Goal: Transaction & Acquisition: Subscribe to service/newsletter

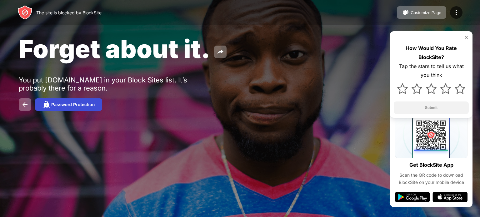
click at [76, 106] on div "Password Protection" at bounding box center [72, 104] width 43 height 5
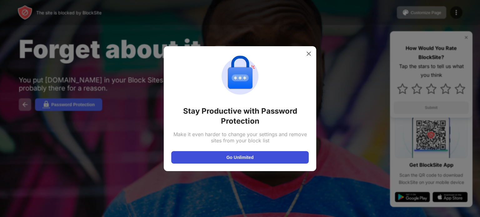
click at [247, 156] on button "Go Unlimited" at bounding box center [240, 157] width 138 height 13
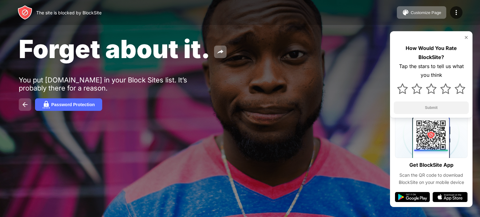
click at [23, 108] on img at bounding box center [25, 105] width 8 height 8
click at [24, 107] on img at bounding box center [25, 105] width 8 height 8
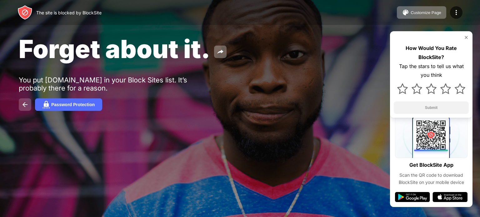
click at [24, 104] on img at bounding box center [25, 105] width 8 height 8
click at [19, 99] on button at bounding box center [25, 105] width 13 height 13
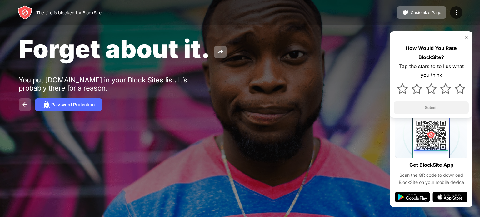
click at [25, 104] on img at bounding box center [25, 105] width 8 height 8
click at [24, 103] on img at bounding box center [25, 105] width 8 height 8
click at [273, 76] on div "Forget about it. You put instagram.com in your Block Sites list. It’s probably …" at bounding box center [240, 72] width 480 height 145
